Goal: Find specific page/section: Find specific page/section

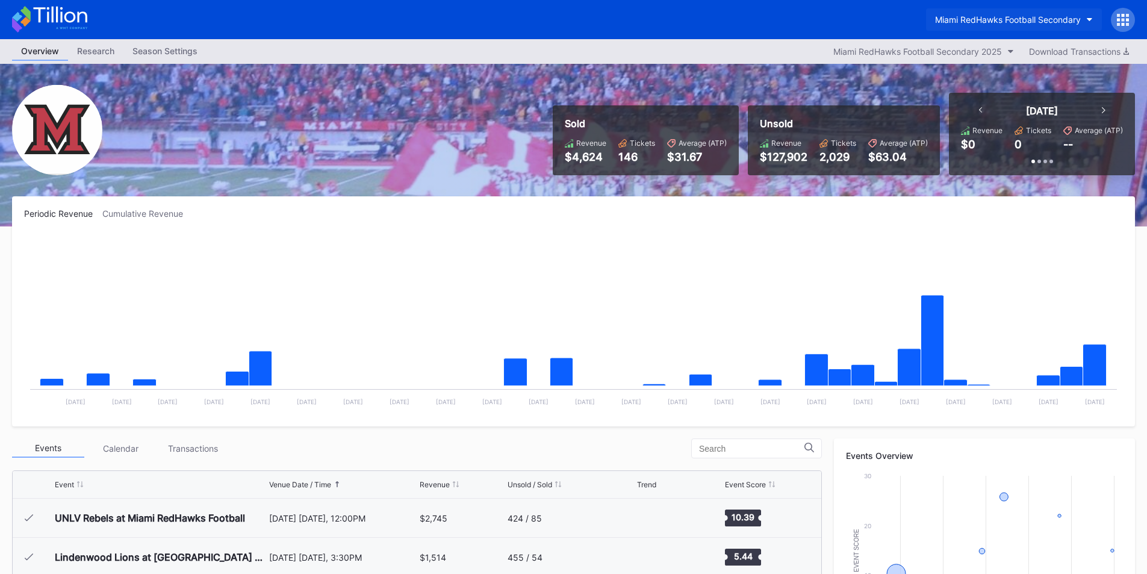
click at [1001, 23] on button "Miami RedHawks Football Secondary" at bounding box center [1014, 19] width 176 height 22
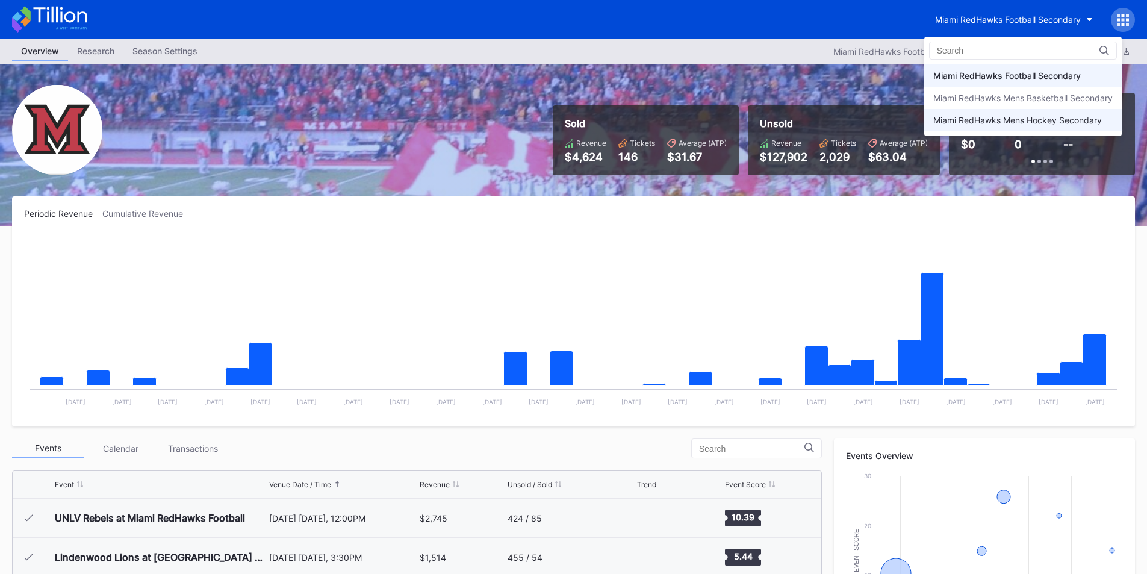
click at [971, 113] on div "Miami RedHawks Mens Hockey Secondary" at bounding box center [1023, 120] width 198 height 22
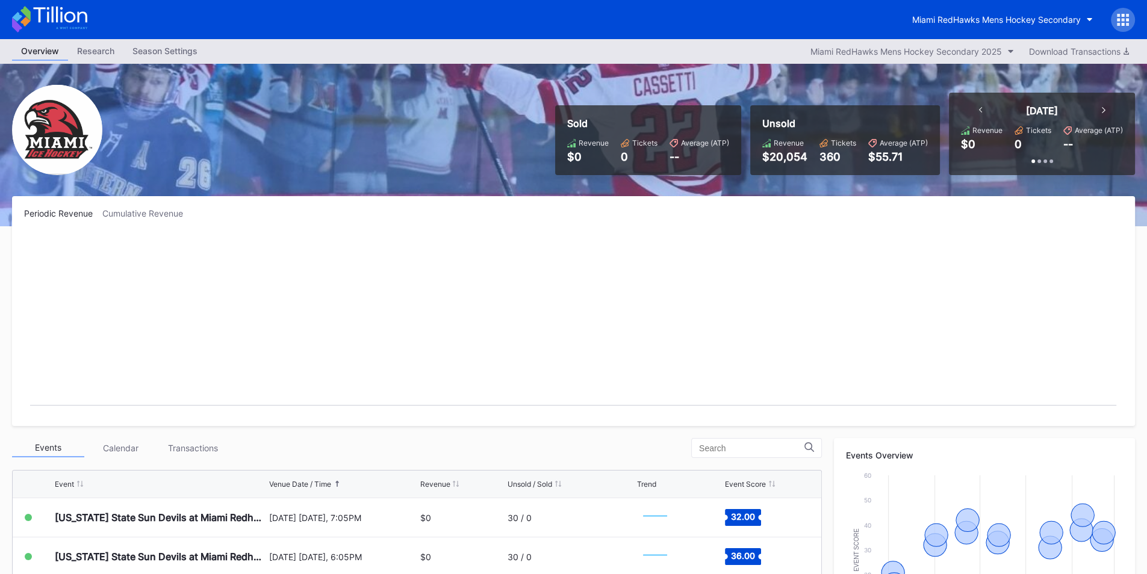
scroll to position [78, 0]
